Goal: Task Accomplishment & Management: Manage account settings

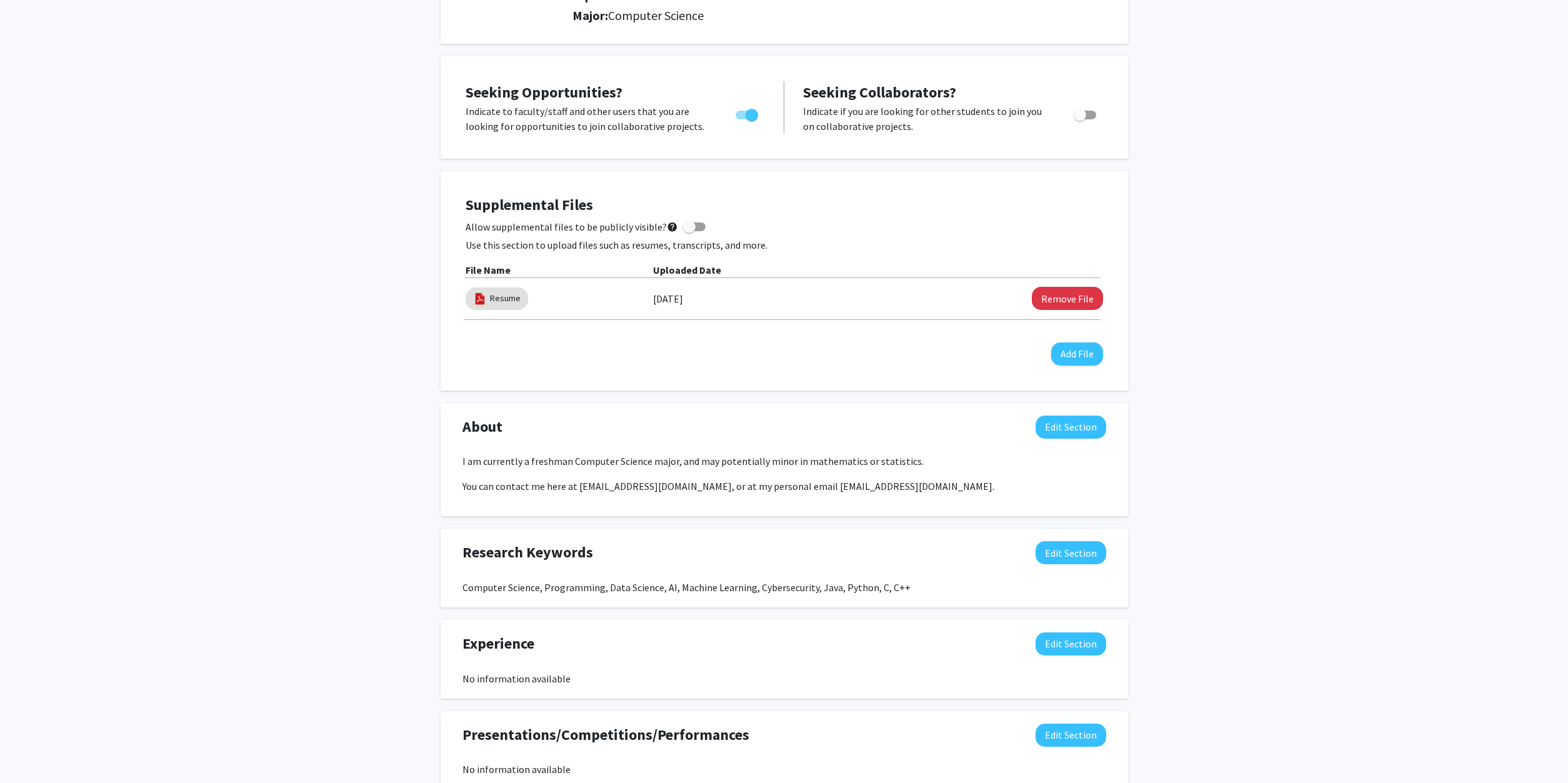
scroll to position [191, 0]
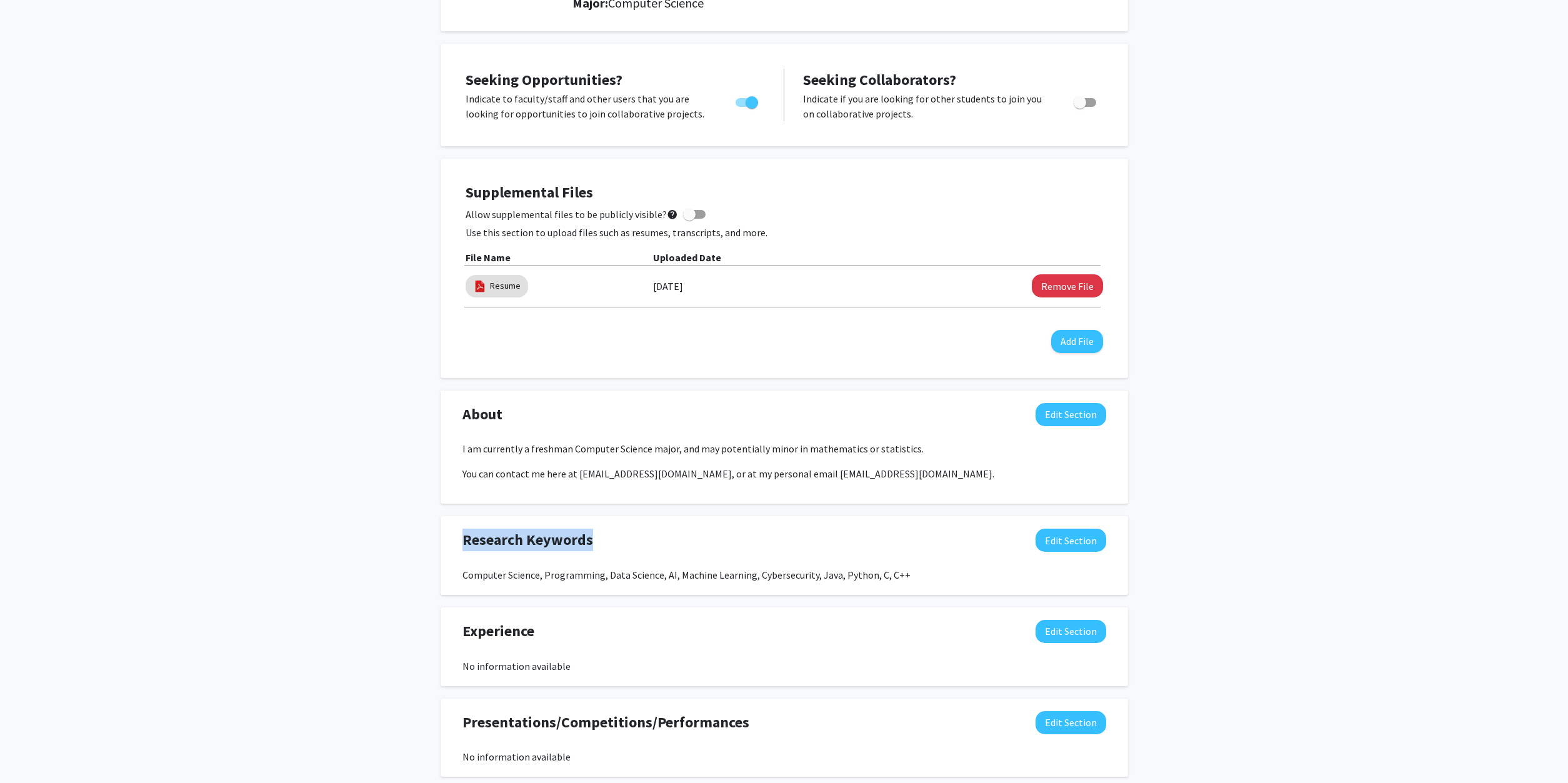
drag, startPoint x: 933, startPoint y: 572, endPoint x: 450, endPoint y: 544, distance: 483.8
click at [462, 568] on div "Computer Science, Programming, Data Science, AI, Machine Learning, Cybersecurit…" at bounding box center [784, 576] width 644 height 15
click at [747, 561] on div "Research Keywords Edit Section Computer Science, Programming, Data Science, AI,…" at bounding box center [784, 556] width 662 height 54
click at [1072, 417] on button "Edit Section" at bounding box center [1071, 415] width 71 height 23
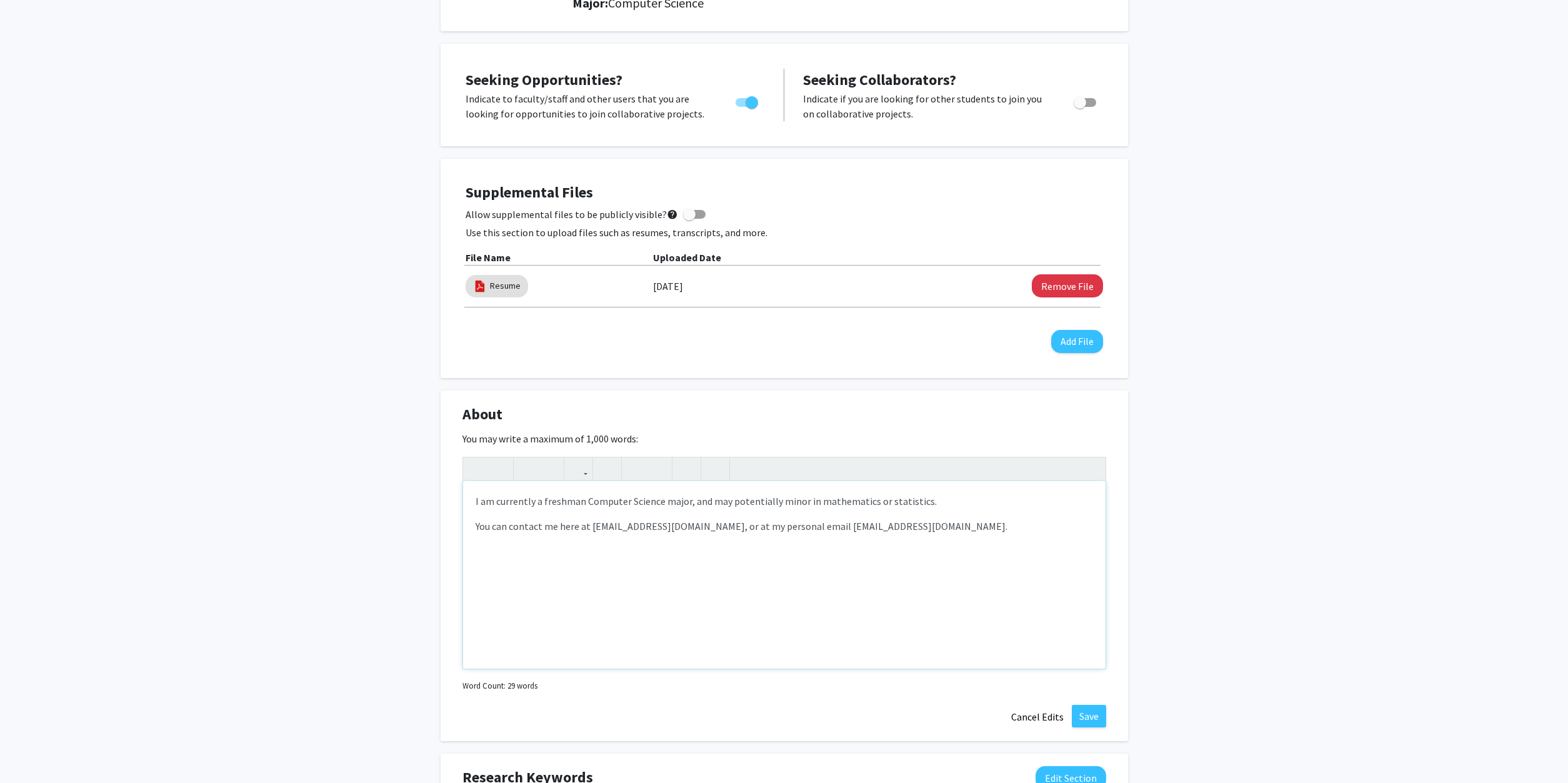
click at [555, 501] on p "I am currently a freshman Computer Science major, and may potentially minor in …" at bounding box center [784, 502] width 618 height 15
paste div "Note to users with screen readers: Please deactivate our accessibility plugin f…"
type textarea "<p>I am currently a sophomoreComputer Science major, and may potentially minor …"
type textarea "<p>I am currently a sophomore Computer Science major, and may potentially minor…"
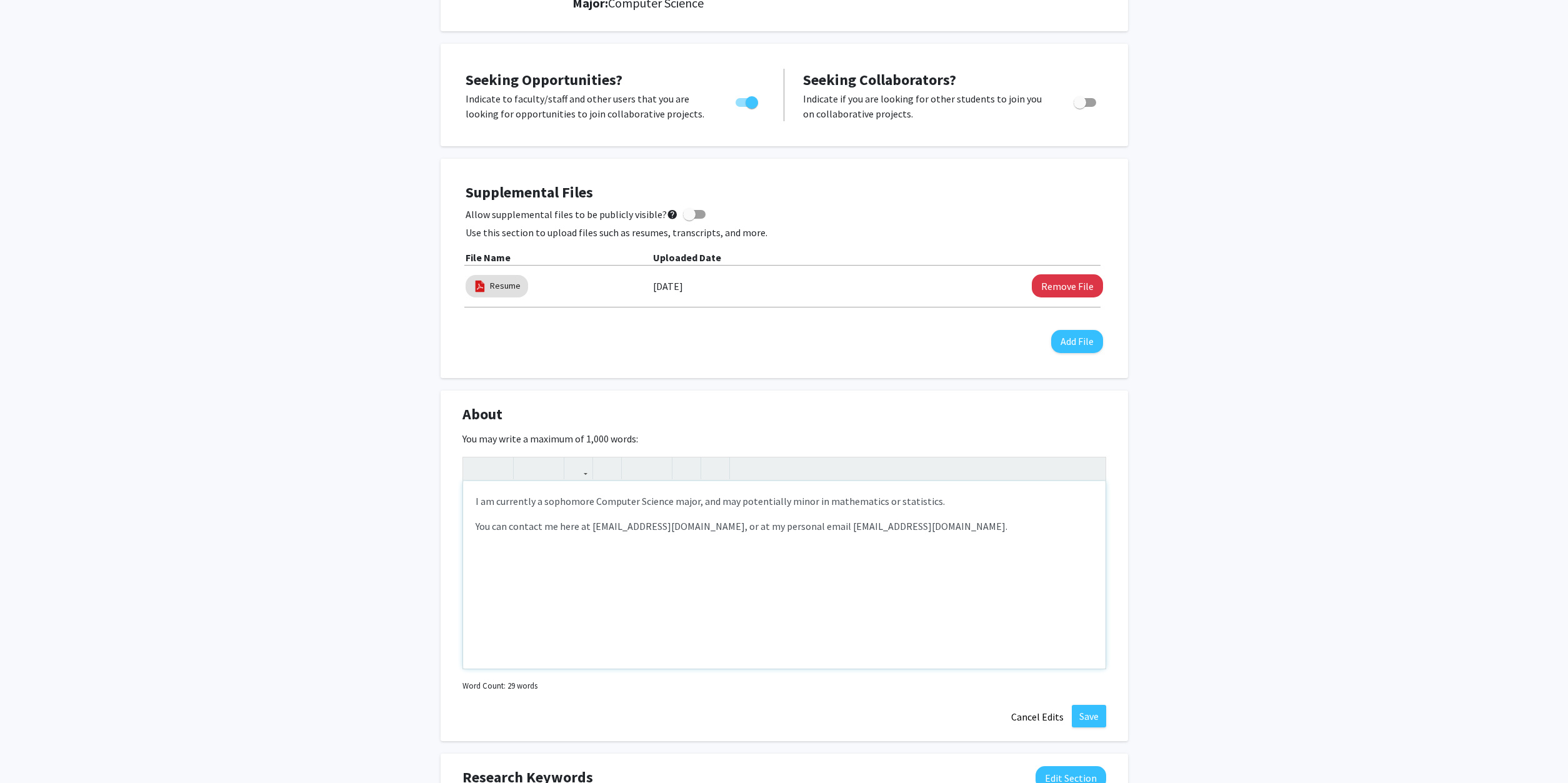
click at [727, 522] on p "You can contact me here at [EMAIL_ADDRESS][DOMAIN_NAME], or at my personal emai…" at bounding box center [784, 526] width 618 height 15
click at [1086, 718] on button "Save" at bounding box center [1089, 716] width 35 height 22
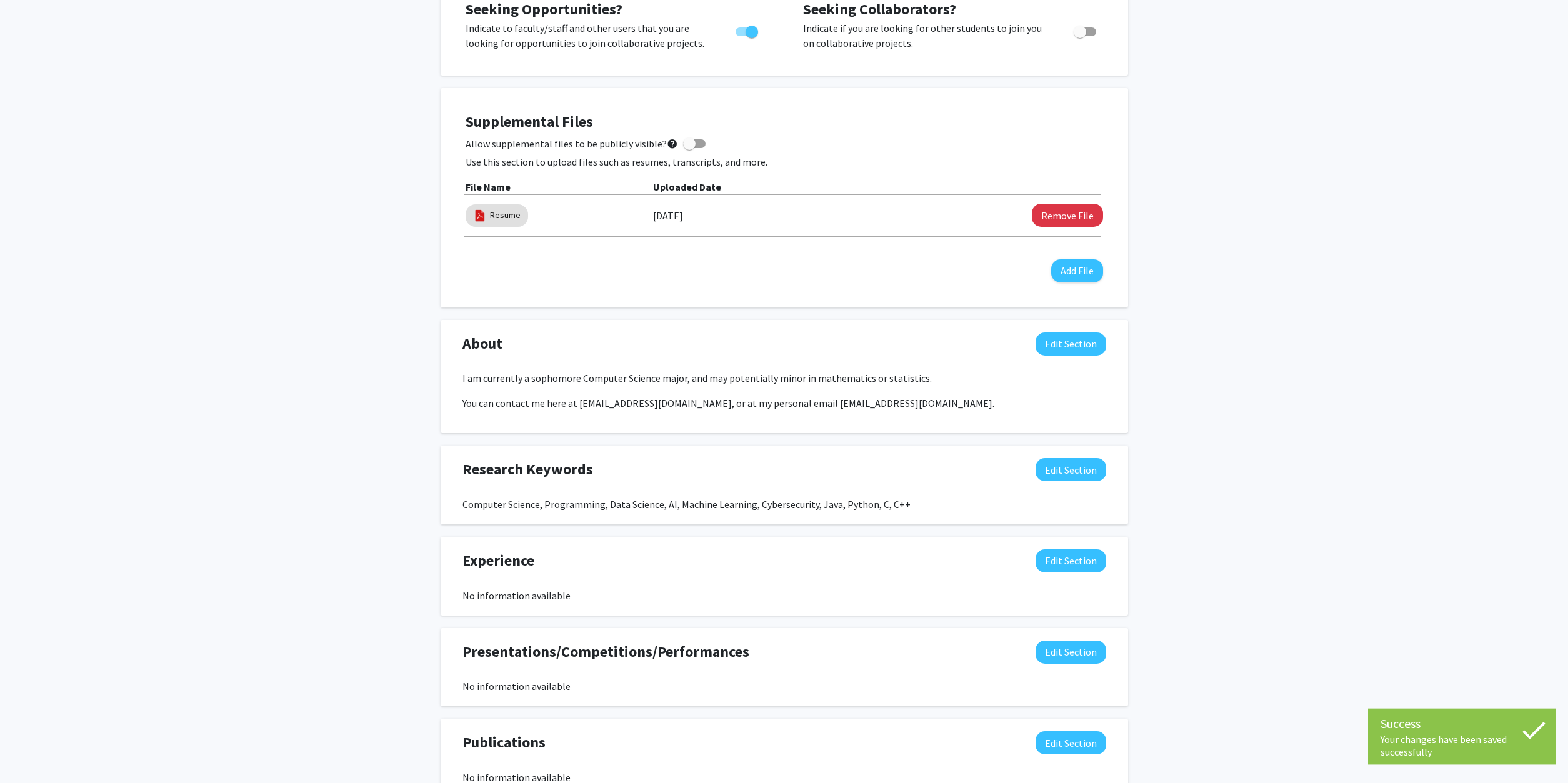
scroll to position [383, 0]
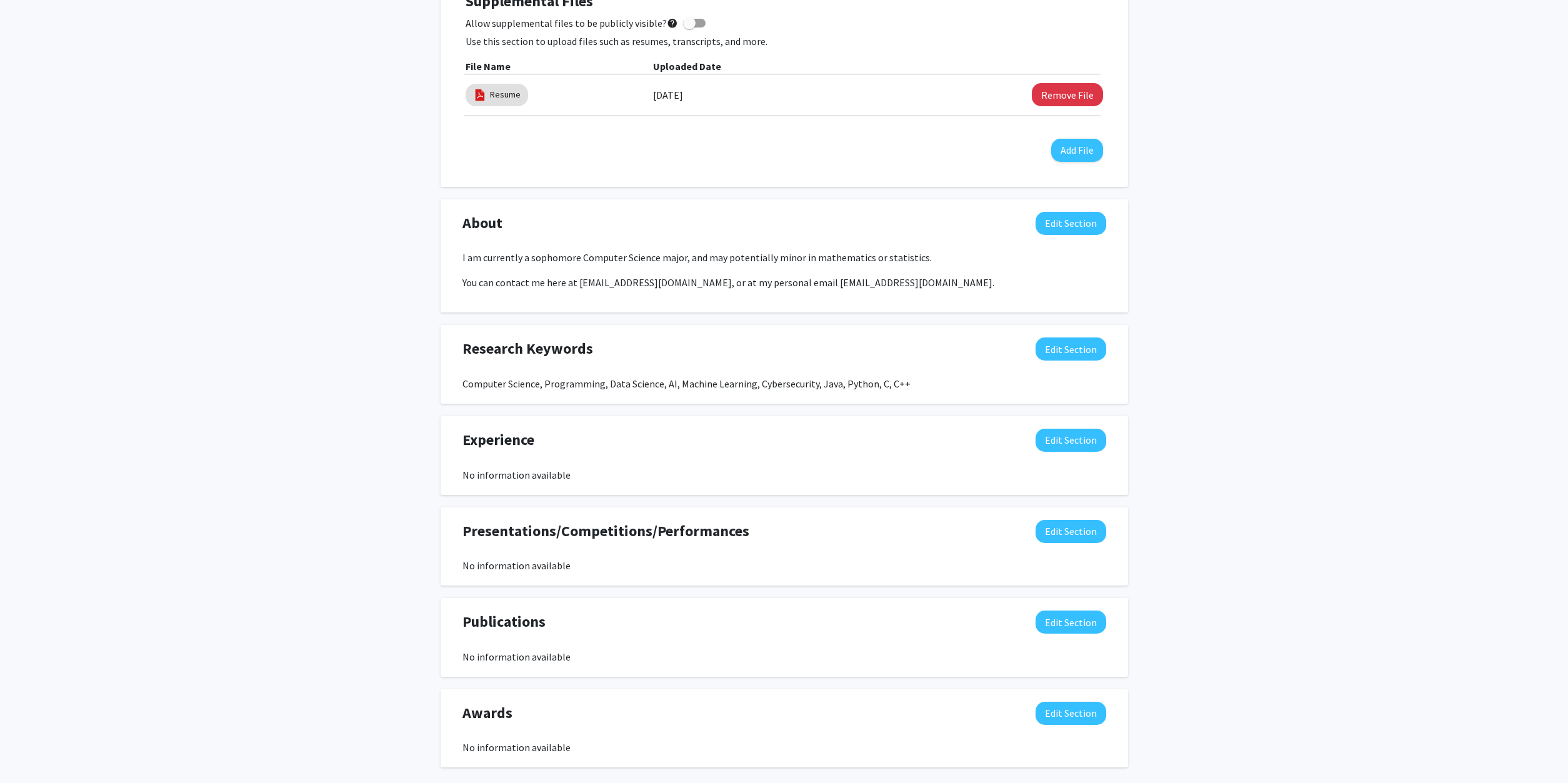
drag, startPoint x: 458, startPoint y: 529, endPoint x: 794, endPoint y: 529, distance: 336.0
click at [794, 529] on div "Presentations/Competitions/Performances Edit Section" at bounding box center [784, 534] width 662 height 28
drag, startPoint x: 783, startPoint y: 579, endPoint x: 806, endPoint y: 509, distance: 73.7
click at [806, 509] on div "Presentations/Competitions/Performances Edit Section No information available Y…" at bounding box center [784, 547] width 688 height 79
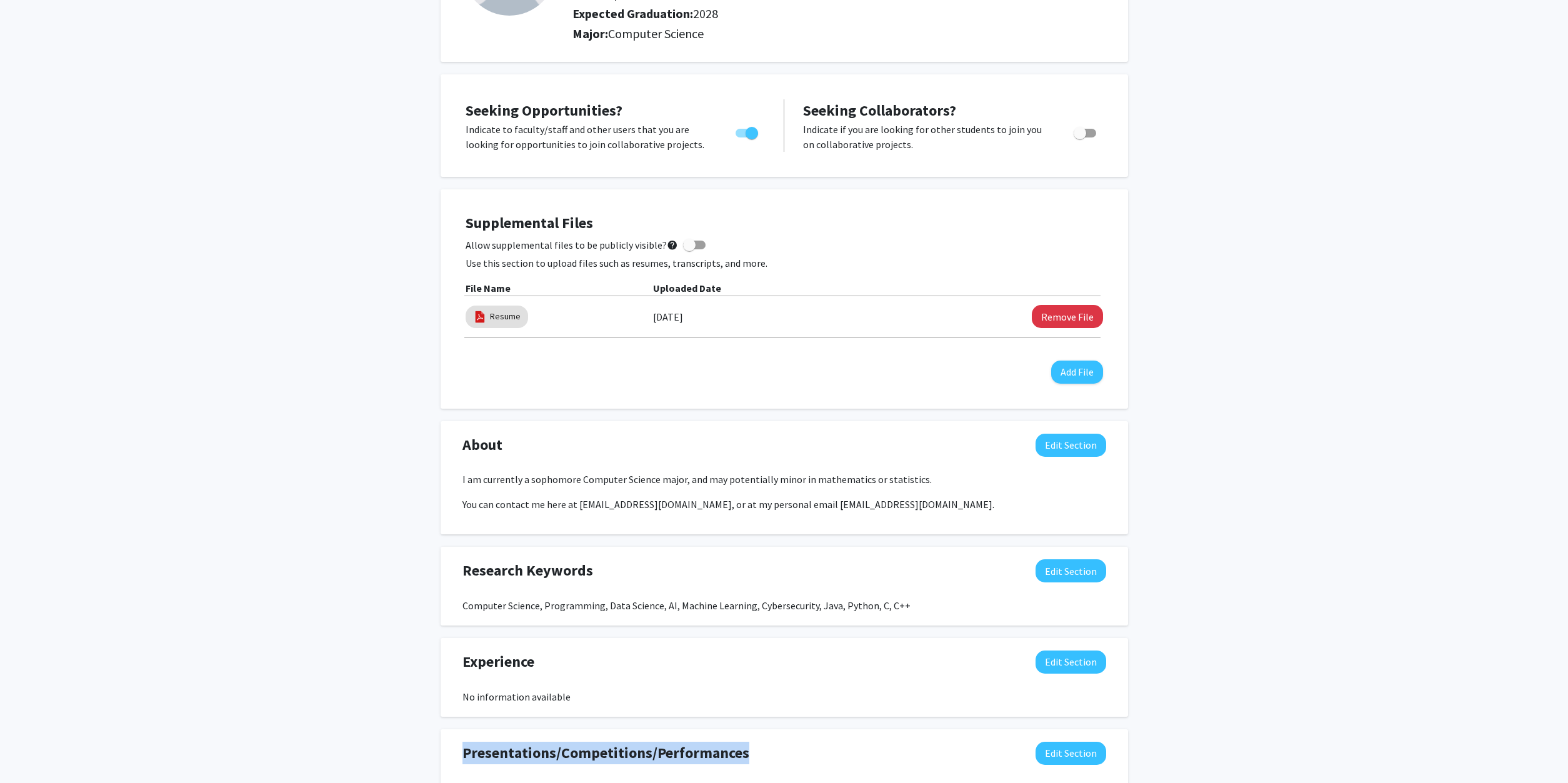
scroll to position [126, 0]
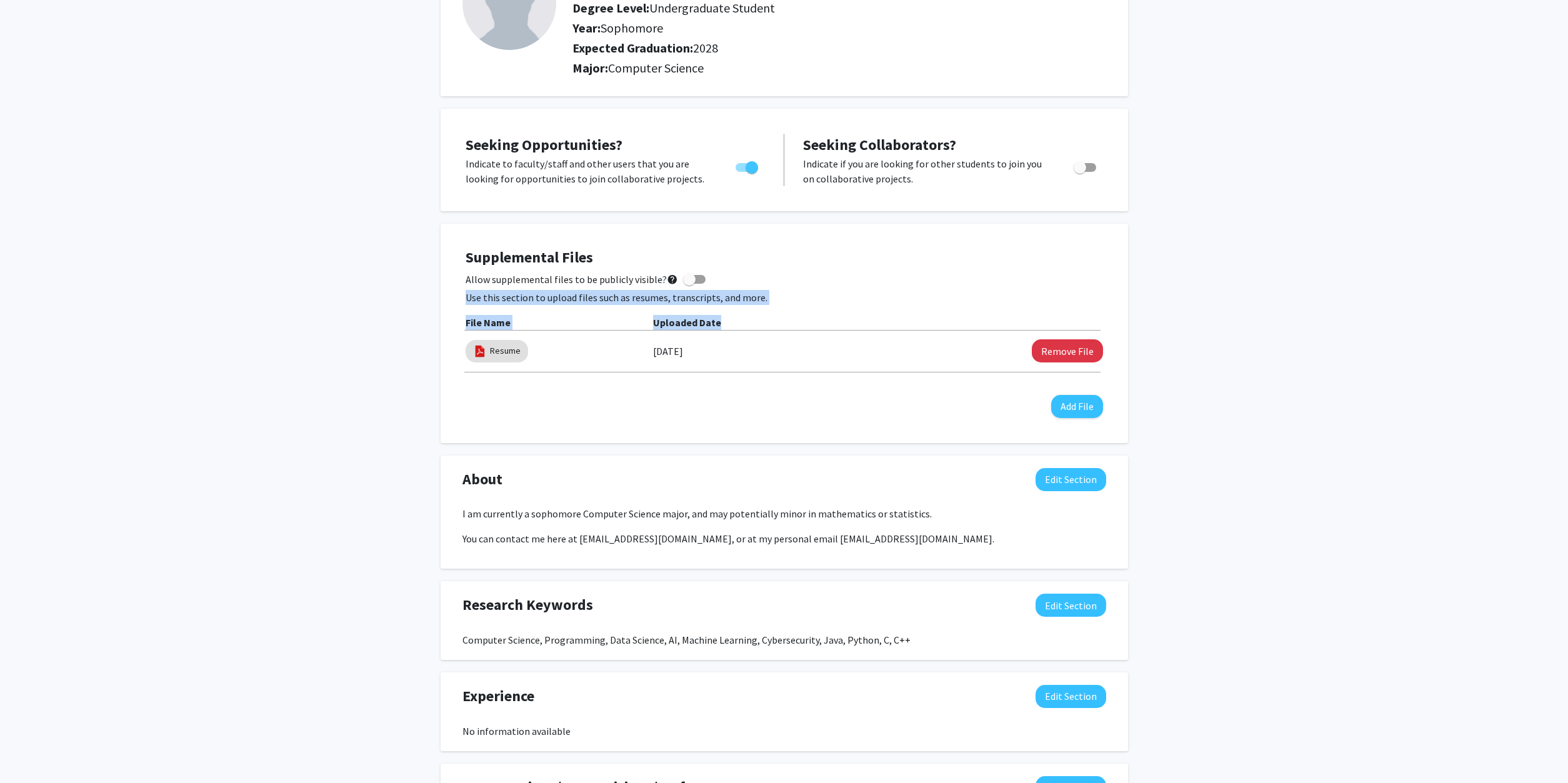
drag, startPoint x: 758, startPoint y: 312, endPoint x: 399, endPoint y: 273, distance: 361.1
click at [399, 273] on div "[PERSON_NAME] Edit Section See Public View help Degree Level: Undergraduate Stu…" at bounding box center [784, 491] width 1568 height 1146
click at [398, 272] on div "[PERSON_NAME] Edit Section See Public View help Degree Level: Undergraduate Stu…" at bounding box center [784, 491] width 1568 height 1146
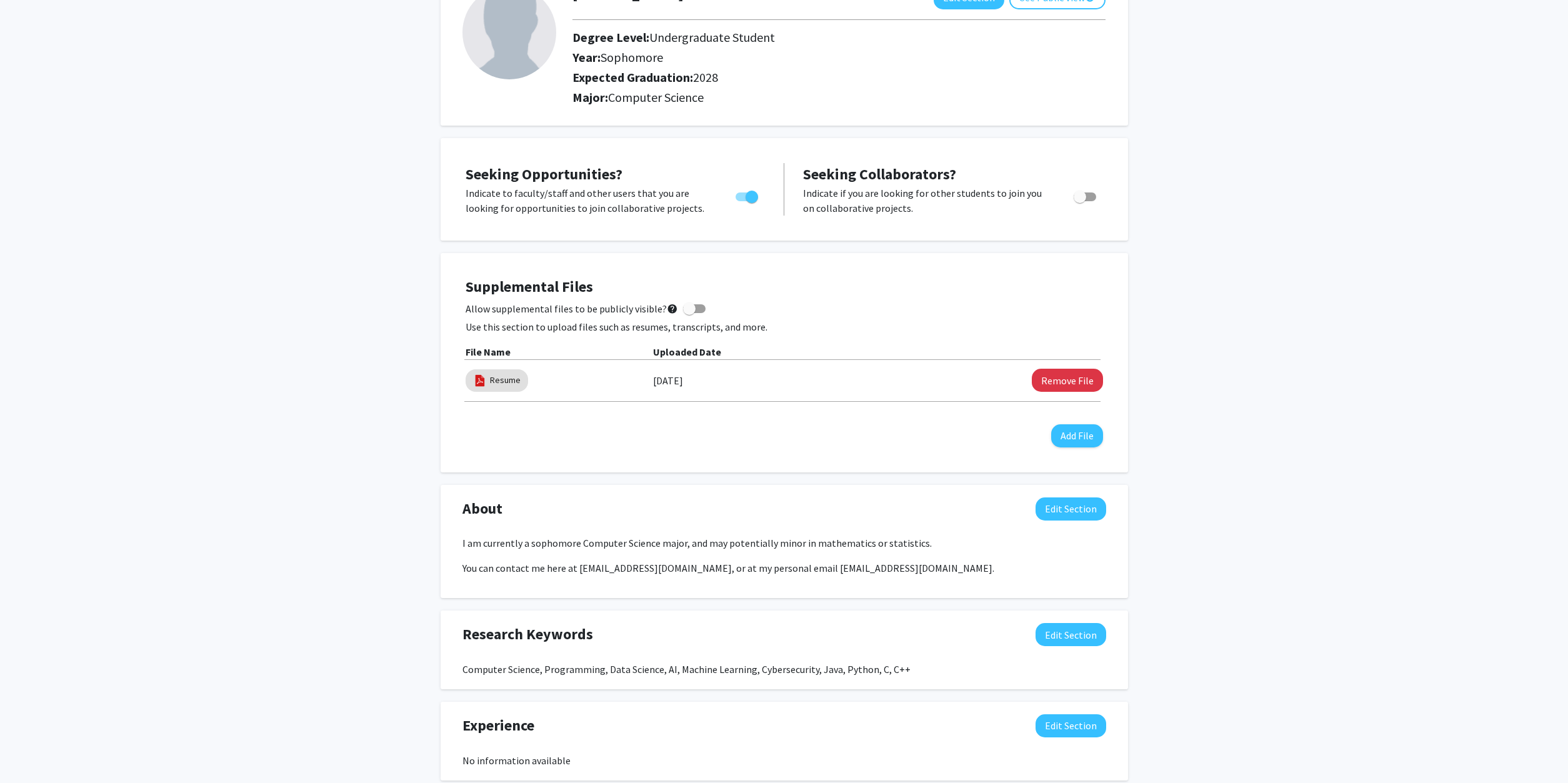
scroll to position [0, 0]
